Goal: Navigation & Orientation: Find specific page/section

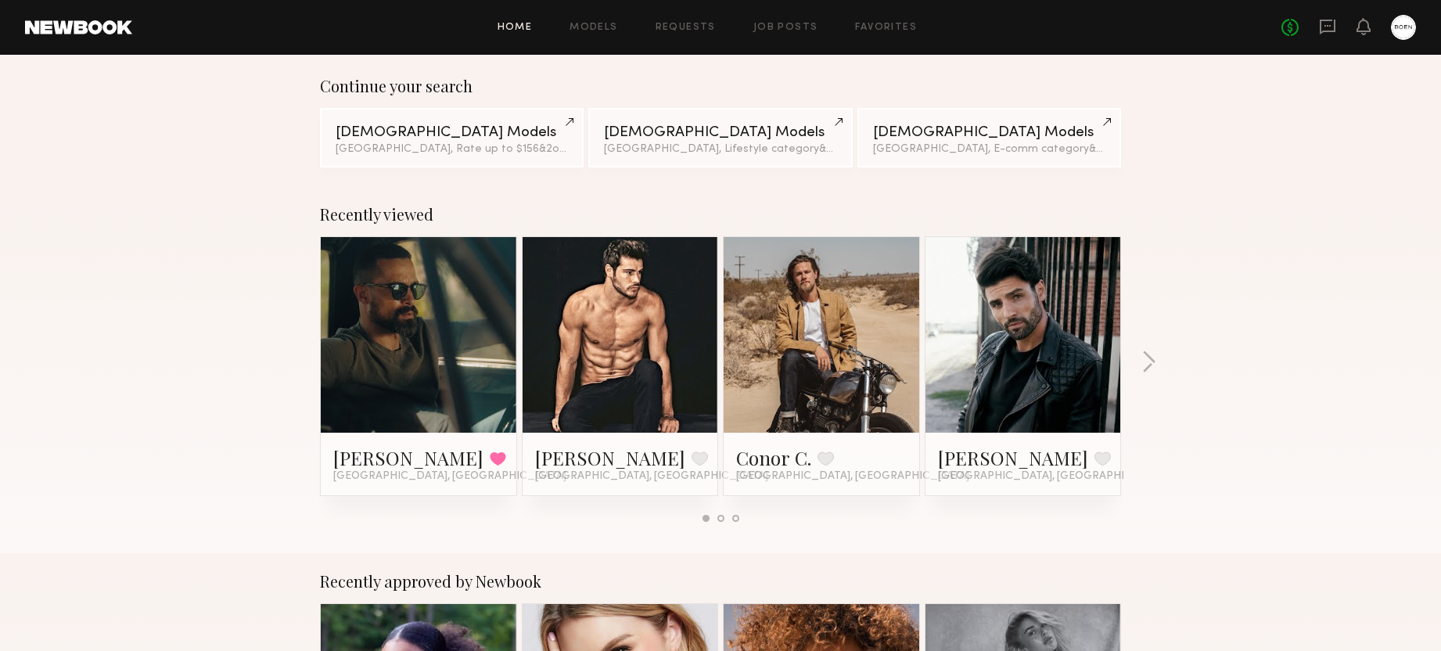
scroll to position [128, 0]
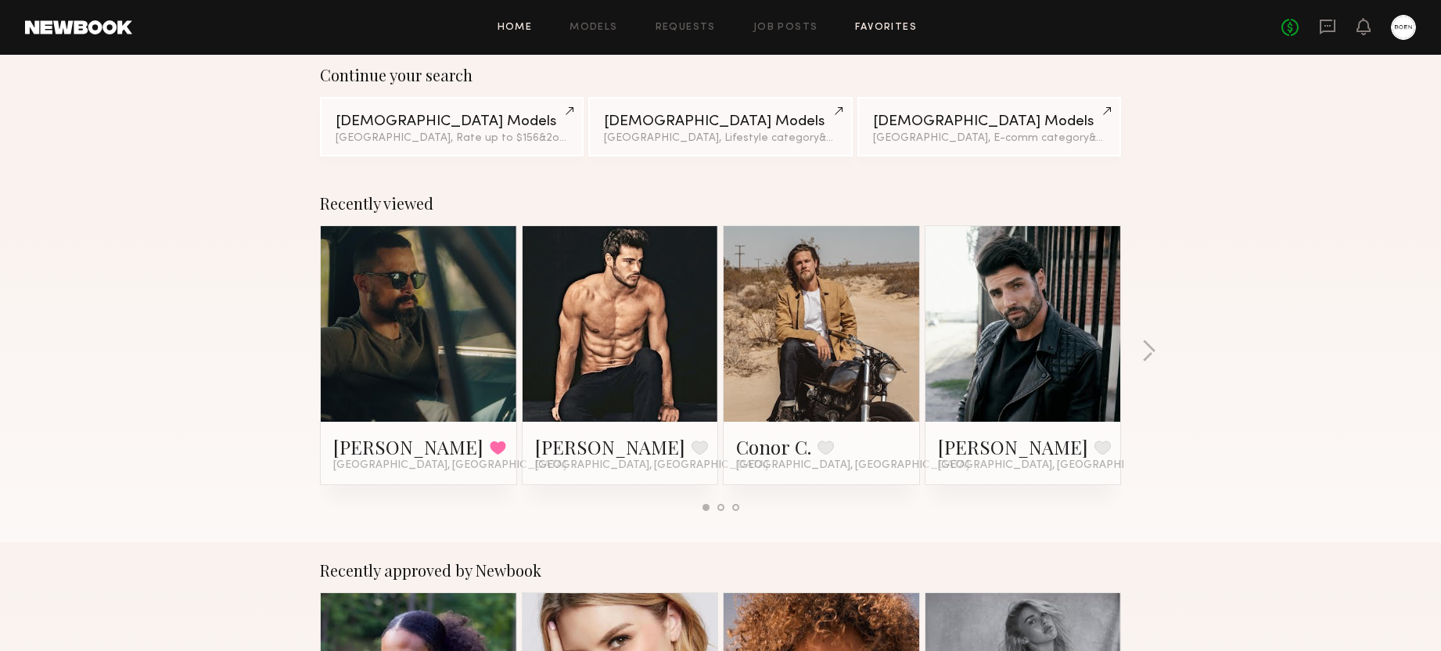
click at [899, 32] on link "Favorites" at bounding box center [886, 28] width 62 height 10
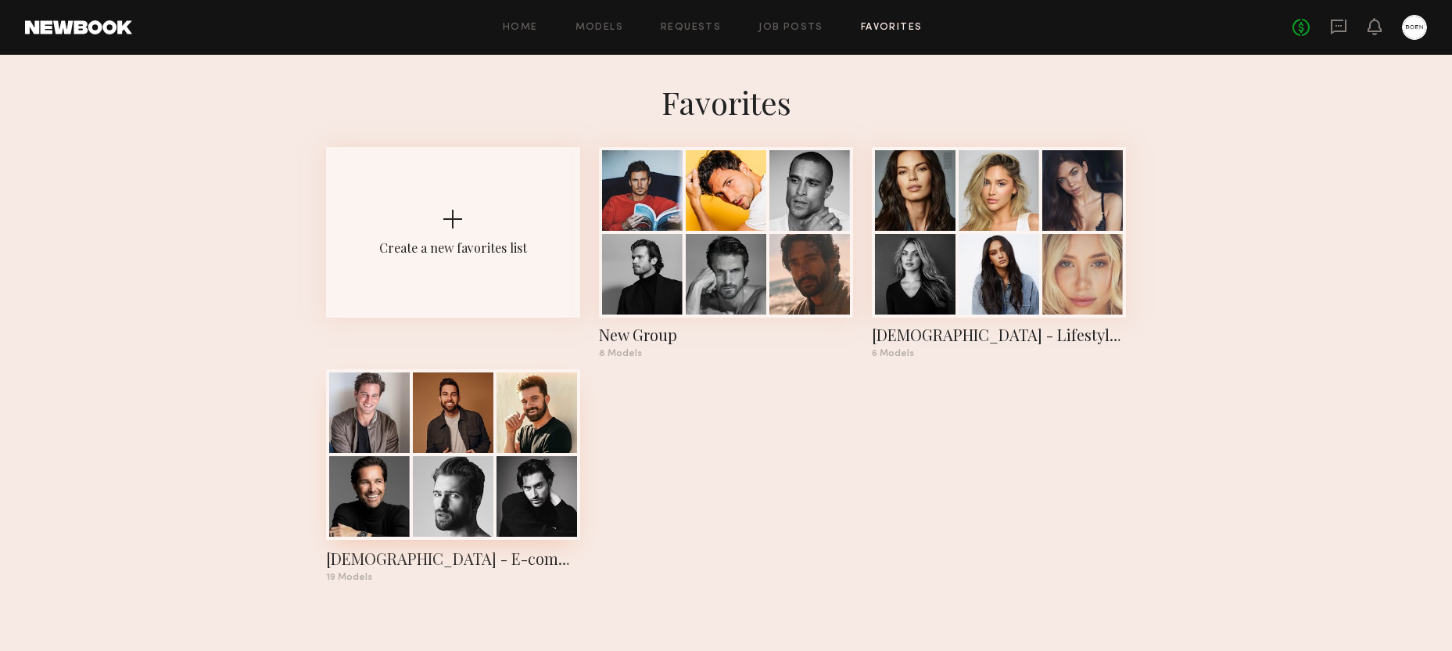
click at [400, 435] on div at bounding box center [369, 412] width 81 height 81
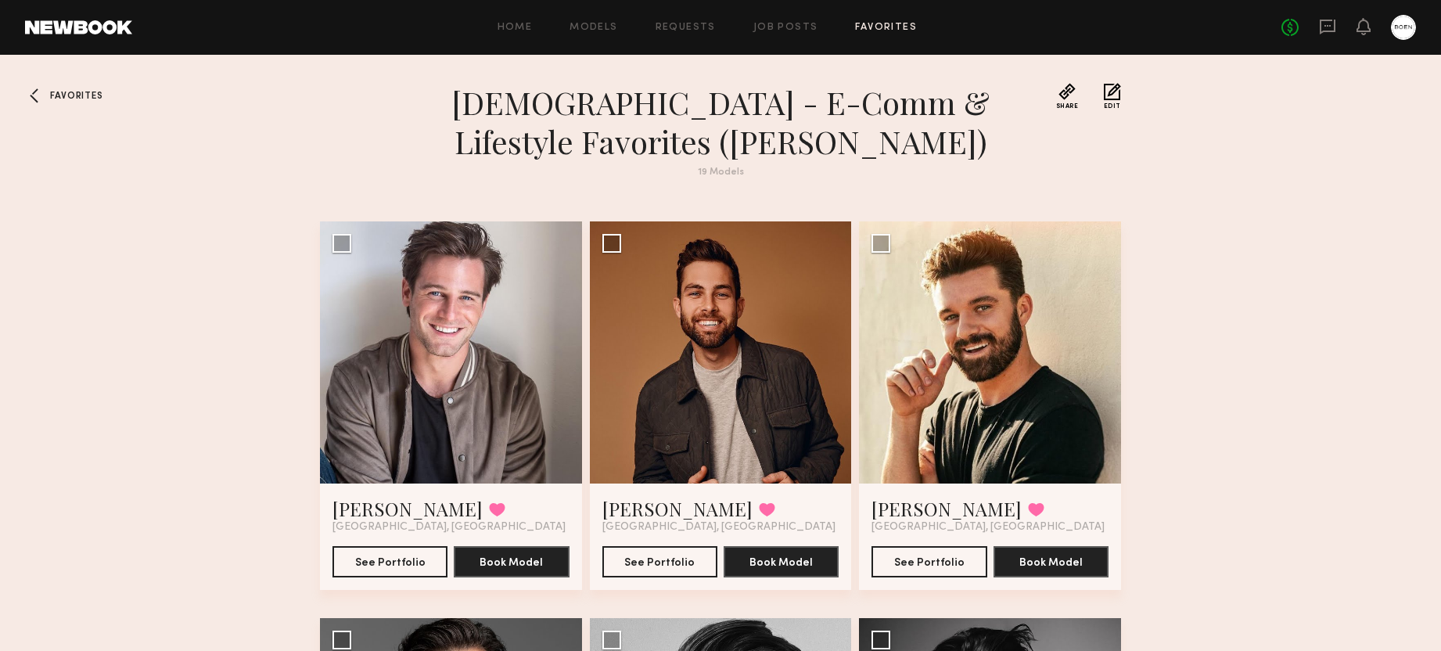
click at [41, 101] on div at bounding box center [37, 95] width 25 height 25
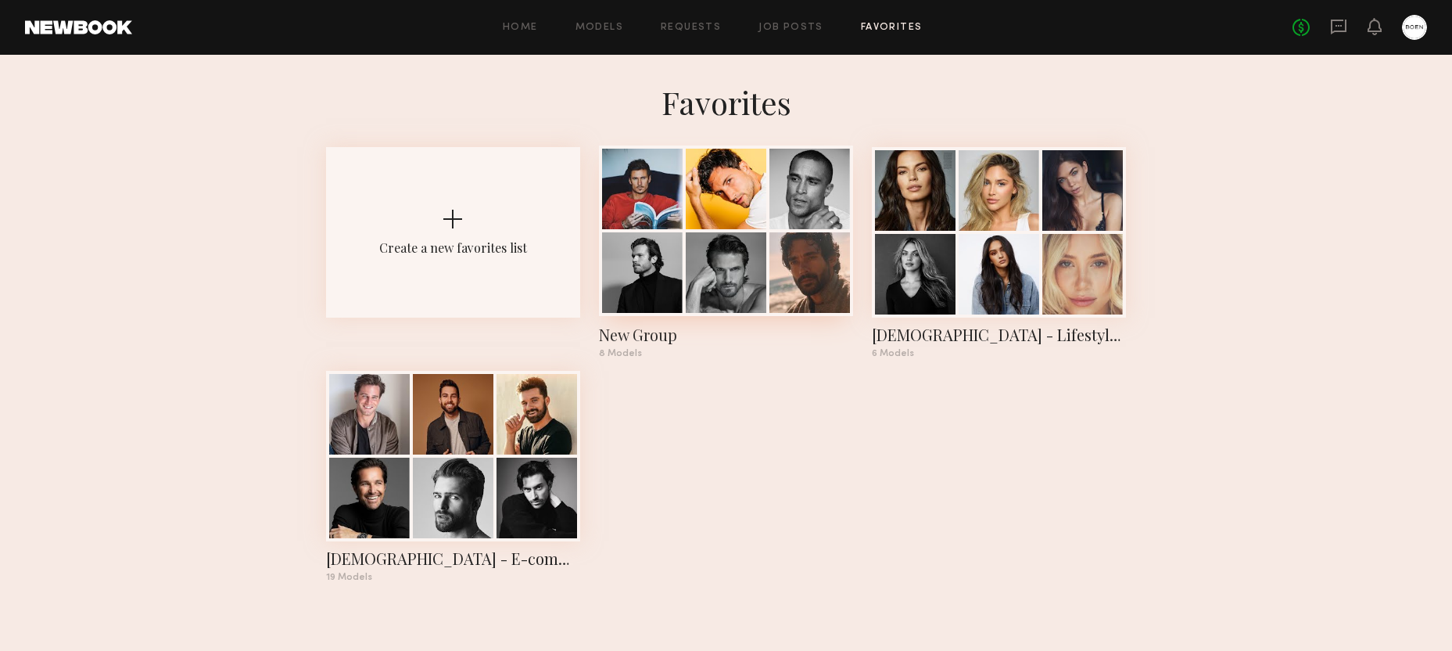
click at [677, 238] on div at bounding box center [642, 272] width 81 height 81
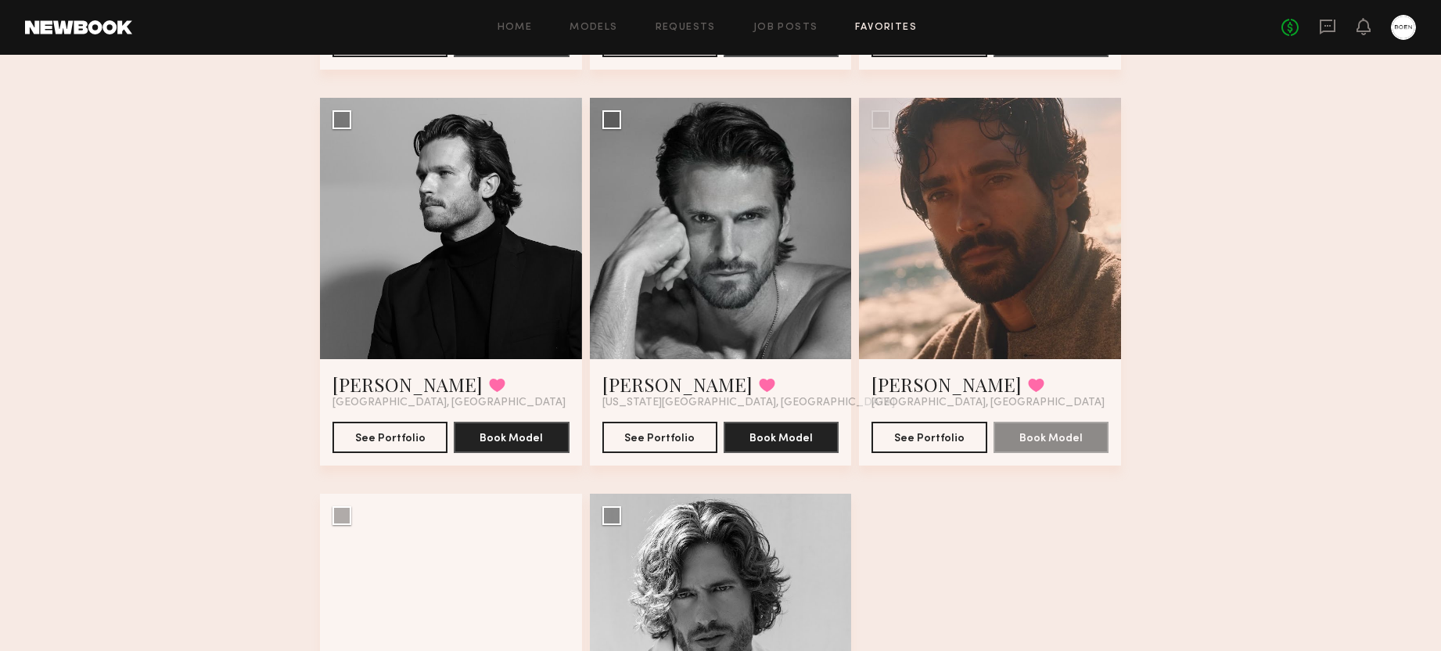
scroll to position [465, 0]
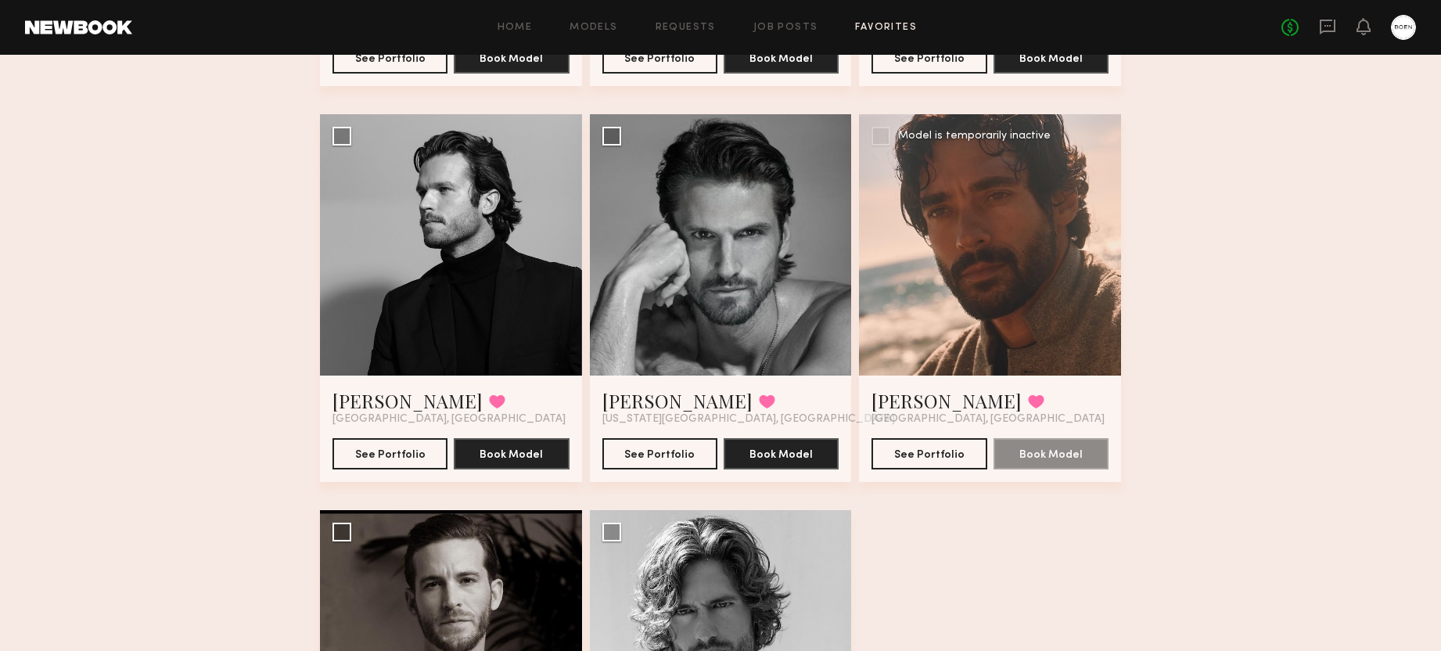
click at [982, 238] on div at bounding box center [990, 245] width 262 height 262
click at [939, 301] on div at bounding box center [990, 245] width 262 height 262
click at [956, 235] on div at bounding box center [990, 245] width 262 height 262
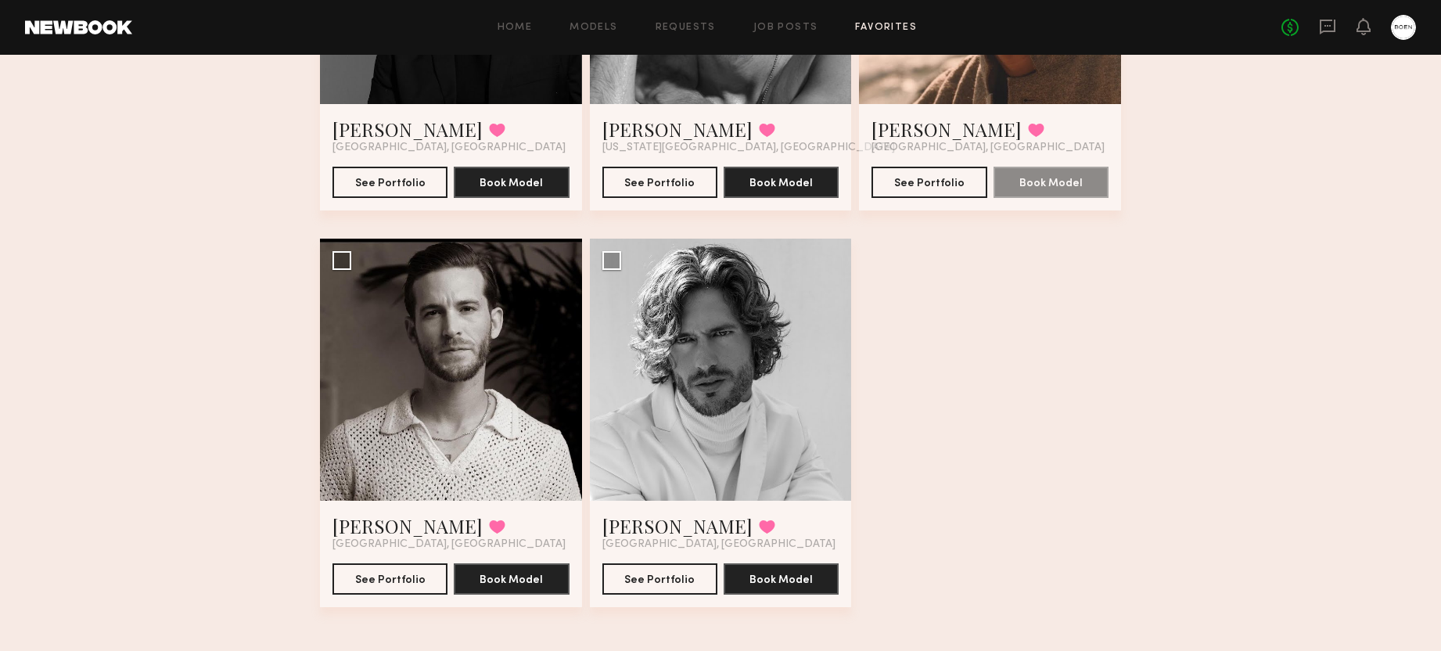
scroll to position [745, 0]
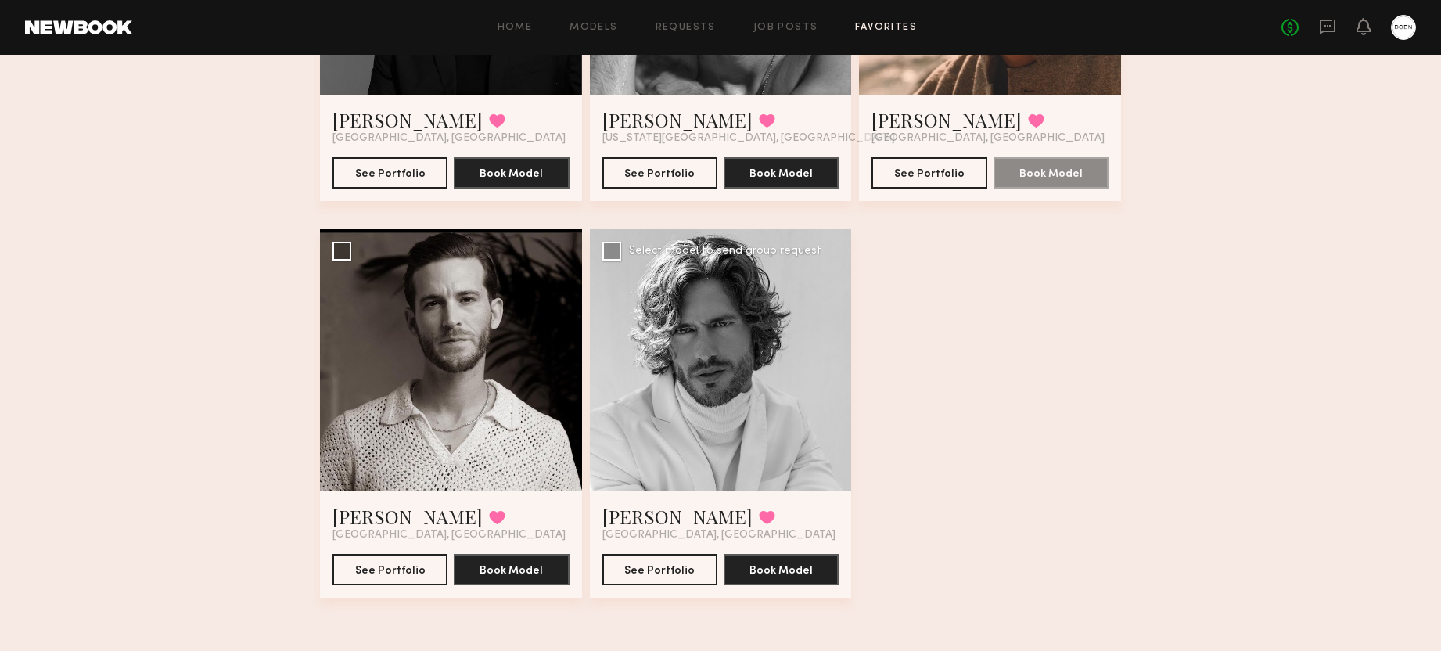
click at [739, 352] on div at bounding box center [721, 360] width 262 height 262
click at [737, 295] on div at bounding box center [721, 360] width 262 height 262
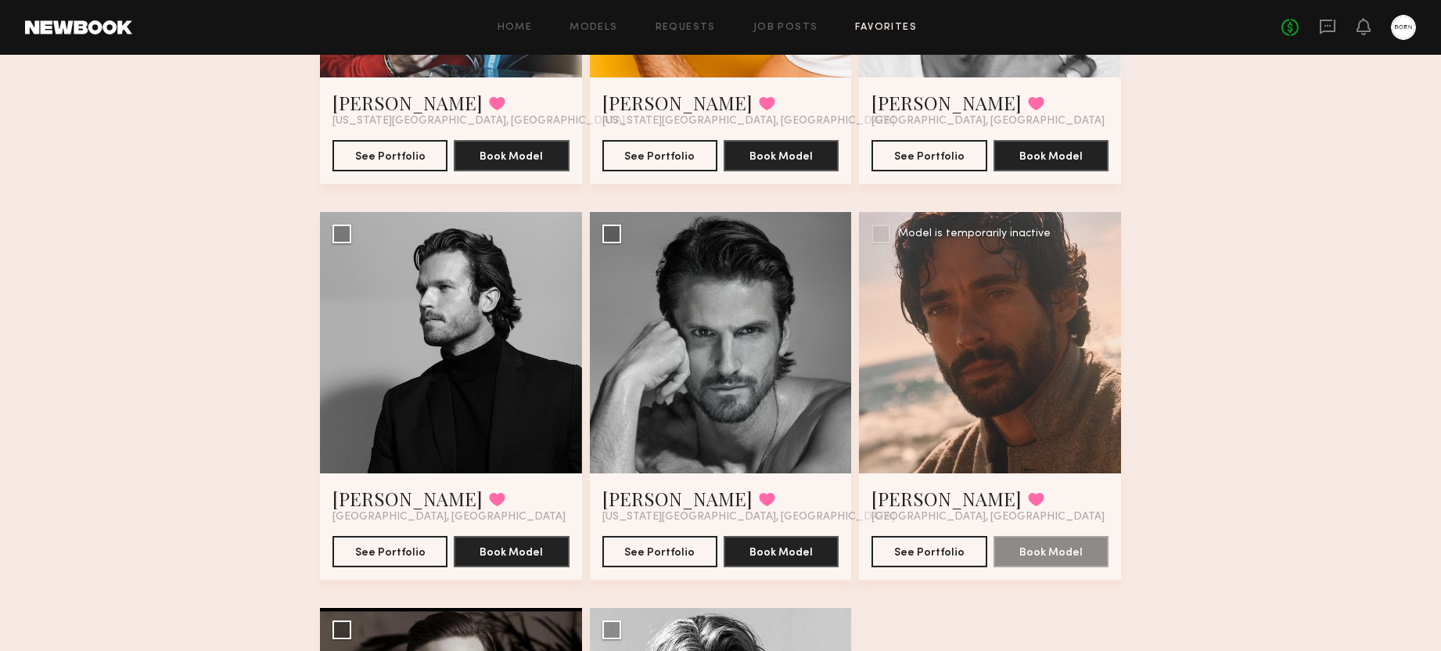
scroll to position [364, 0]
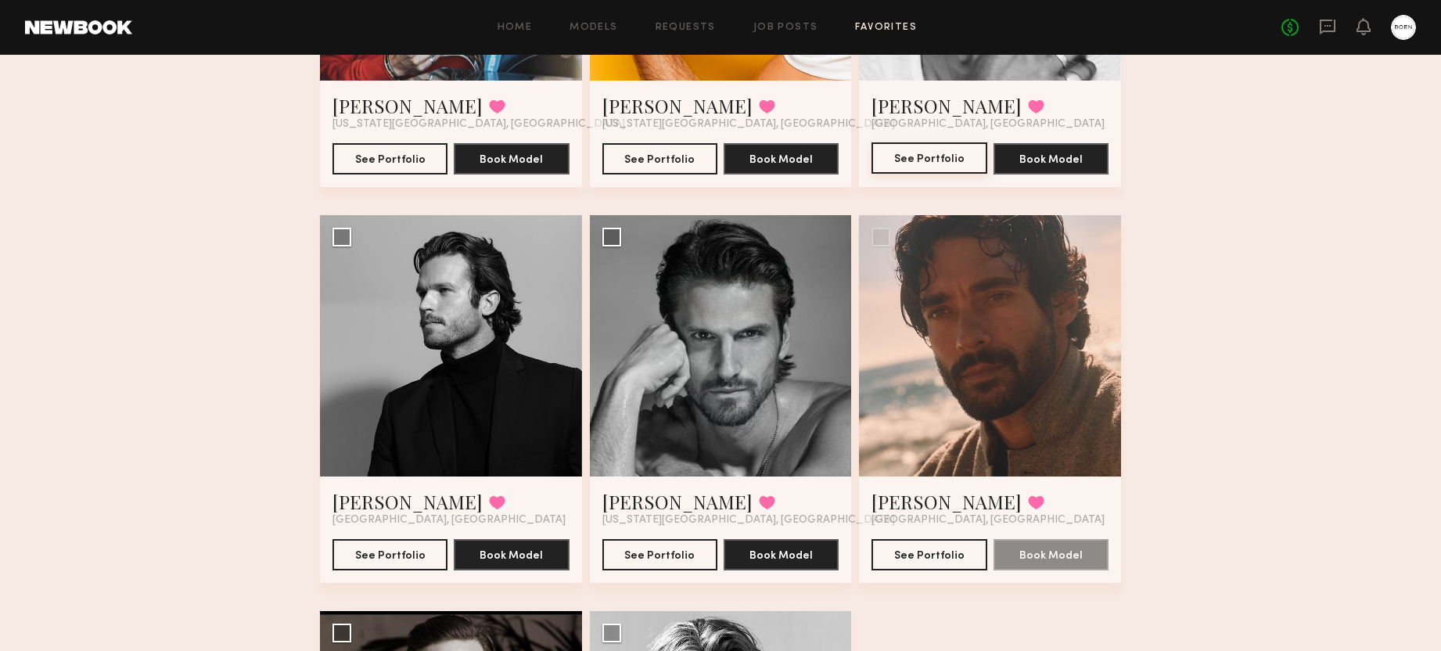
click at [944, 163] on button "See Portfolio" at bounding box center [928, 157] width 115 height 31
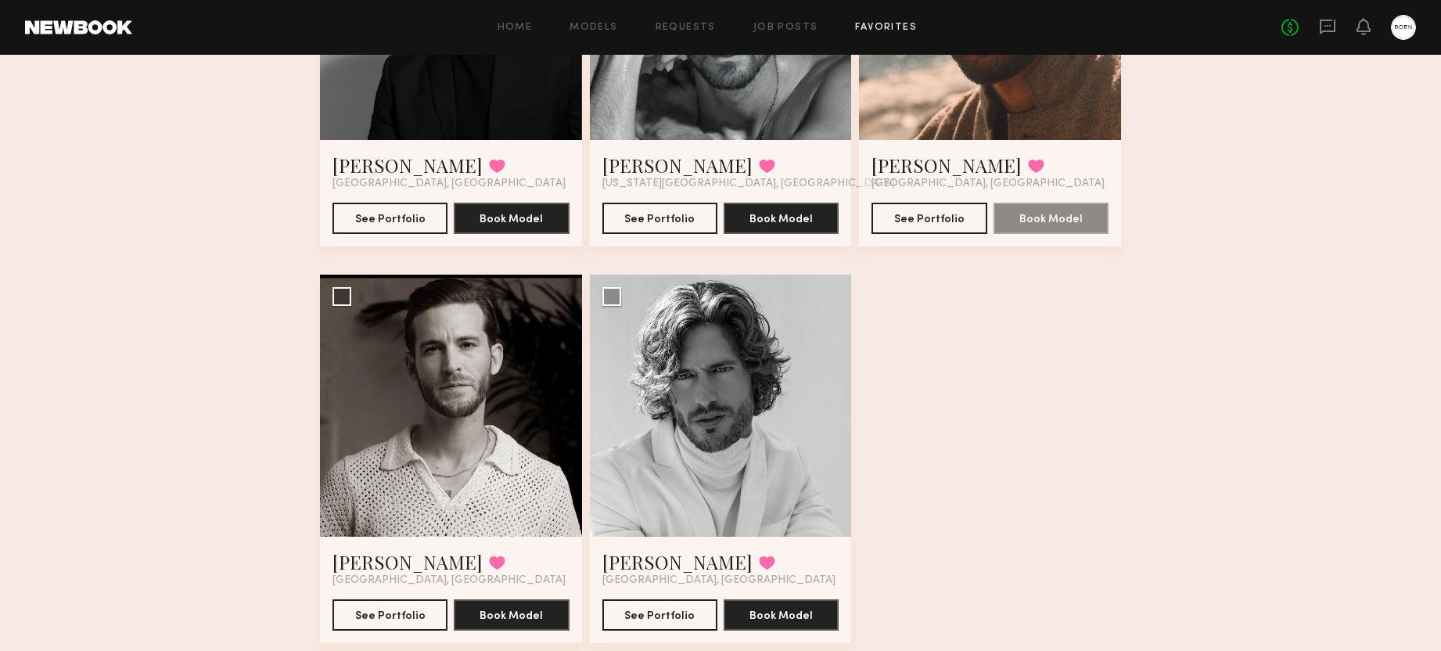
scroll to position [708, 0]
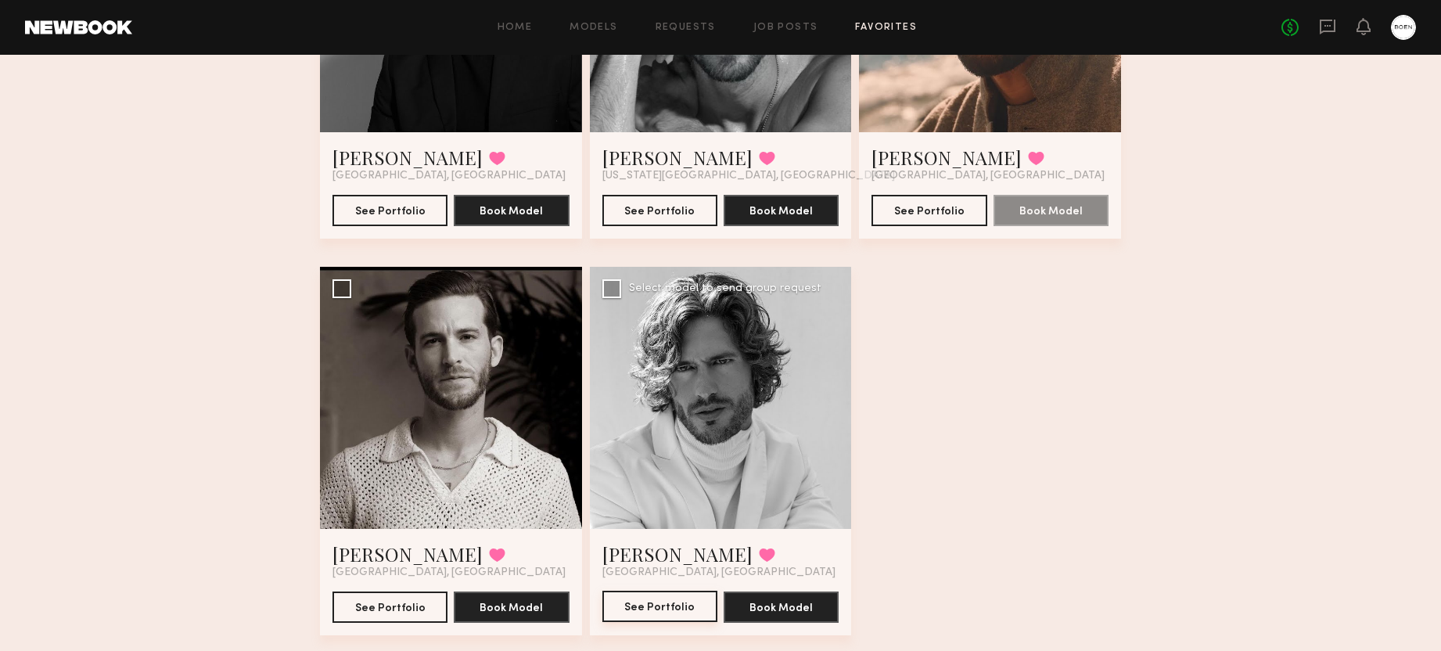
click at [660, 613] on button "See Portfolio" at bounding box center [659, 606] width 115 height 31
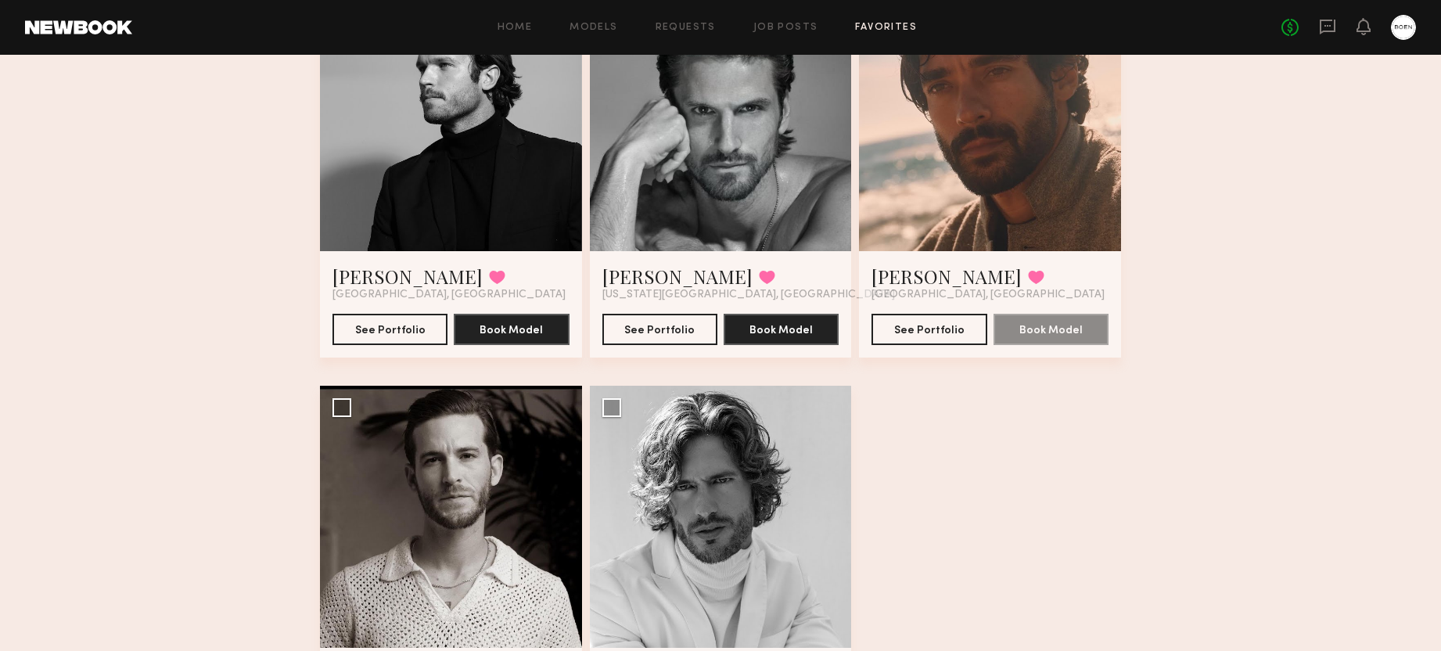
scroll to position [192, 0]
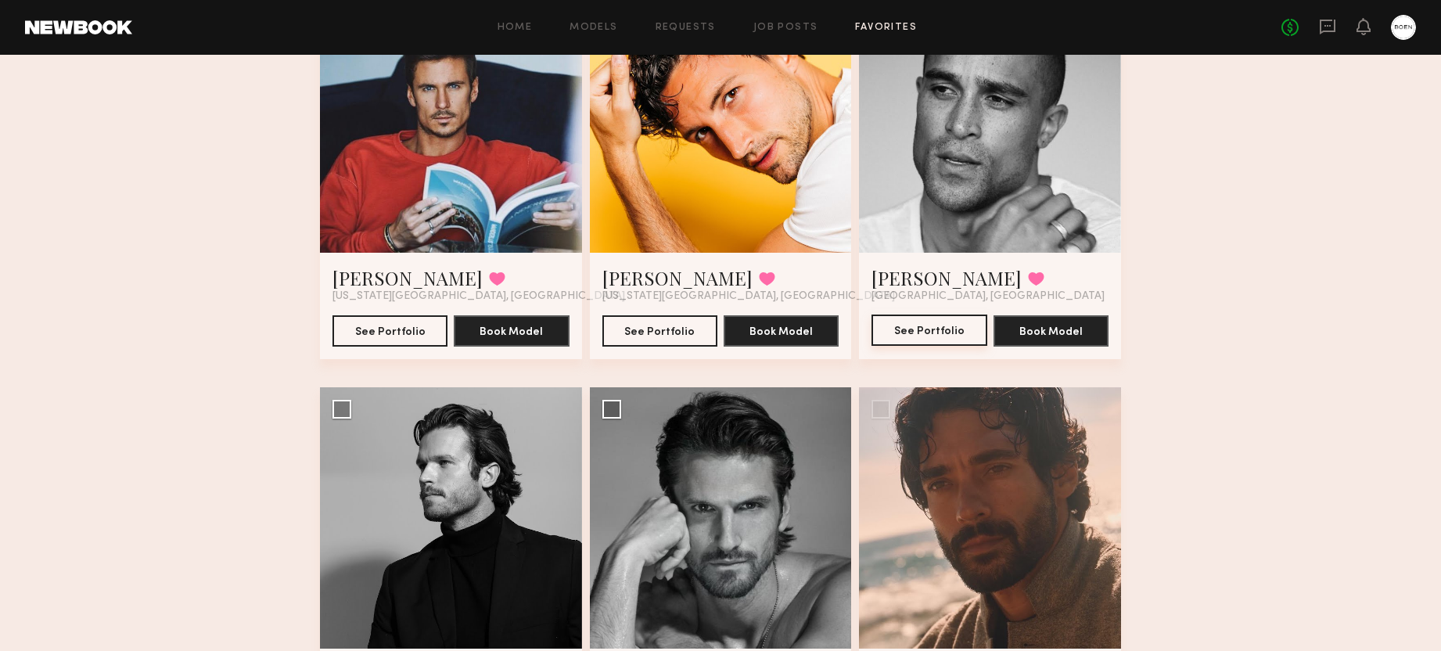
click at [901, 334] on button "See Portfolio" at bounding box center [928, 329] width 115 height 31
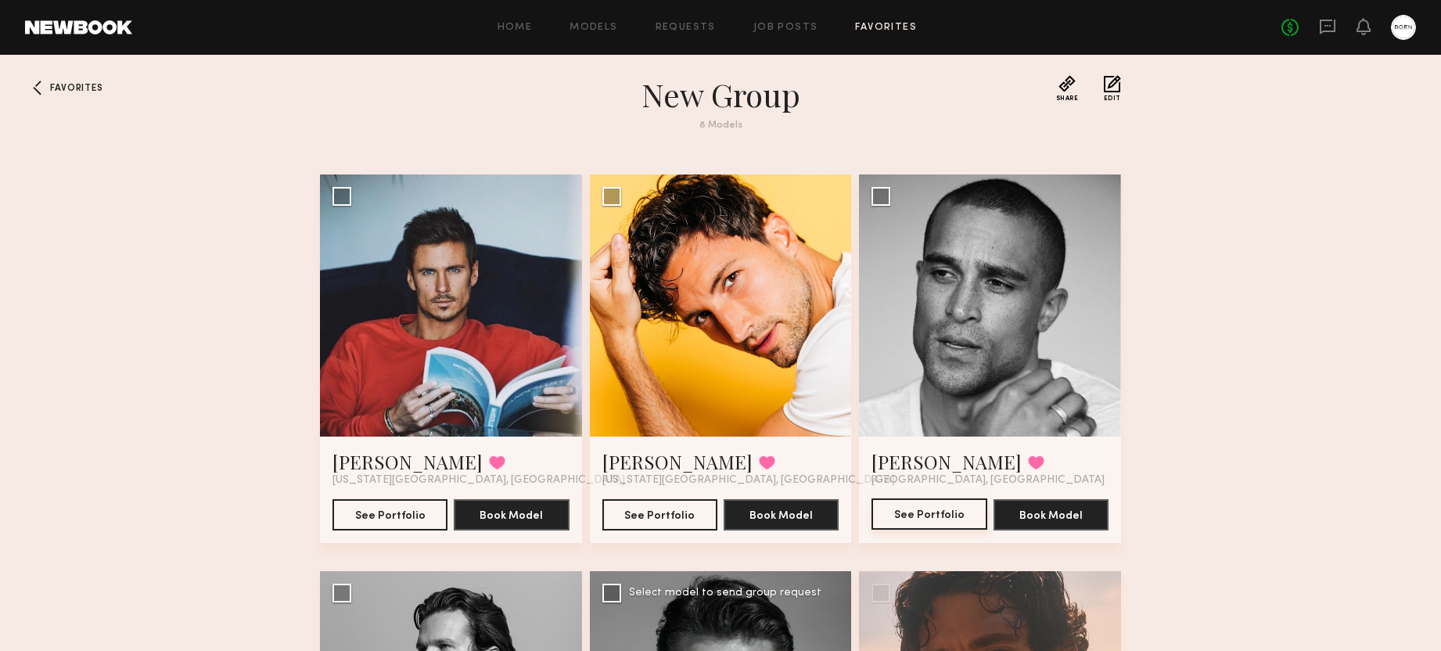
scroll to position [0, 0]
